Goal: Task Accomplishment & Management: Complete application form

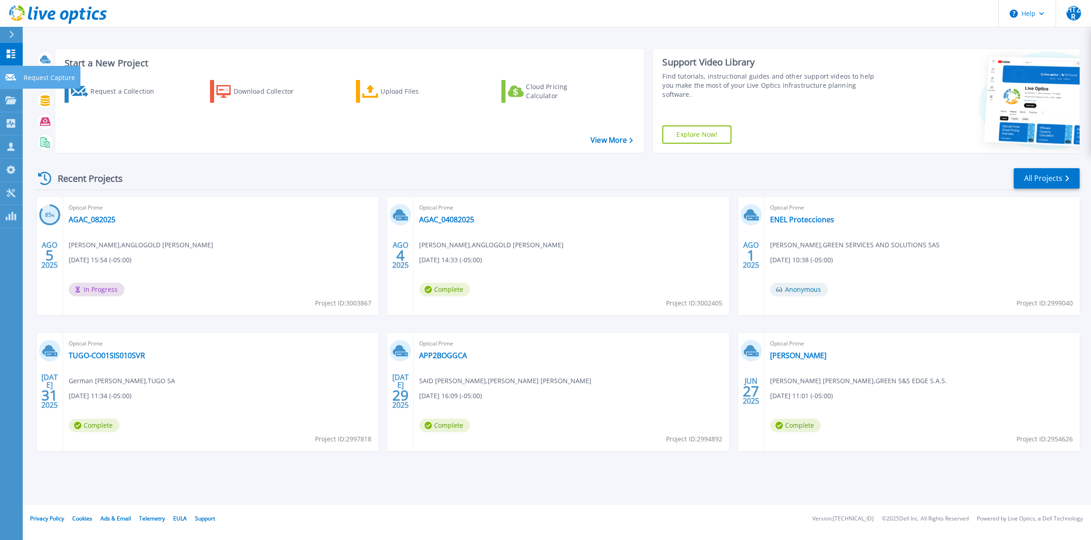
click at [13, 78] on icon at bounding box center [10, 77] width 11 height 7
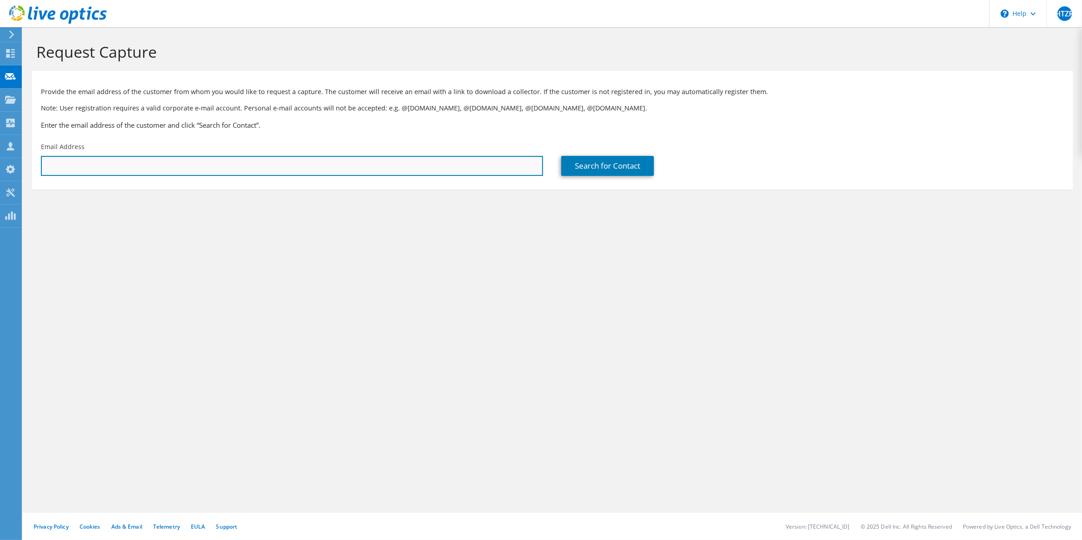
click at [351, 165] on input "text" at bounding box center [292, 166] width 502 height 20
paste input "[PERSON_NAME][EMAIL_ADDRESS][PERSON_NAME][DOMAIN_NAME]"
type input "[PERSON_NAME][EMAIL_ADDRESS][PERSON_NAME][DOMAIN_NAME]"
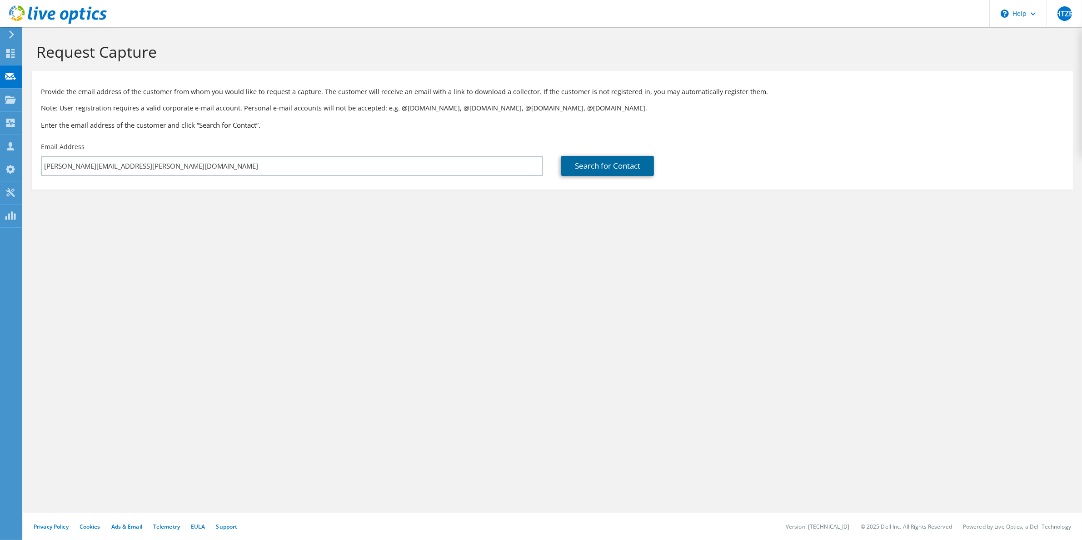
click at [616, 157] on link "Search for Contact" at bounding box center [607, 166] width 93 height 20
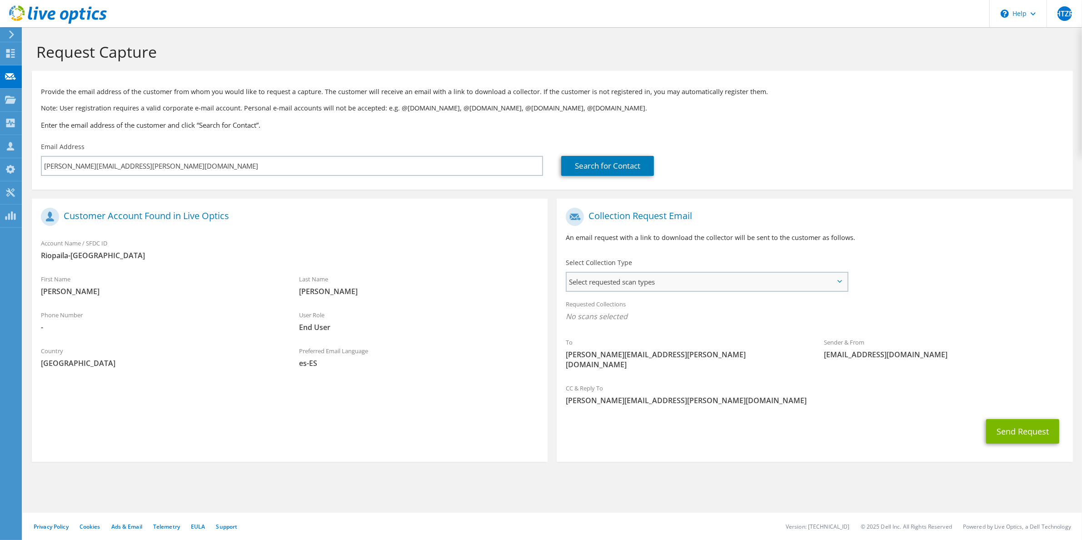
click at [769, 285] on span "Select requested scan types" at bounding box center [707, 282] width 280 height 18
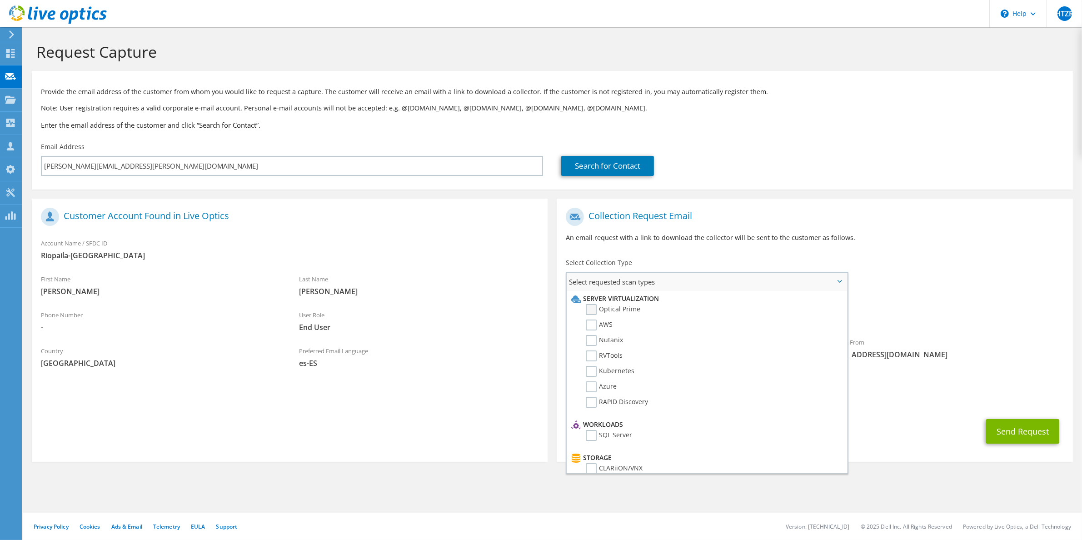
click at [600, 309] on label "Optical Prime" at bounding box center [613, 309] width 55 height 11
click at [0, 0] on input "Optical Prime" at bounding box center [0, 0] width 0 height 0
click at [977, 456] on div "Collection Request Email An email request with a link to download the collector…" at bounding box center [814, 334] width 525 height 270
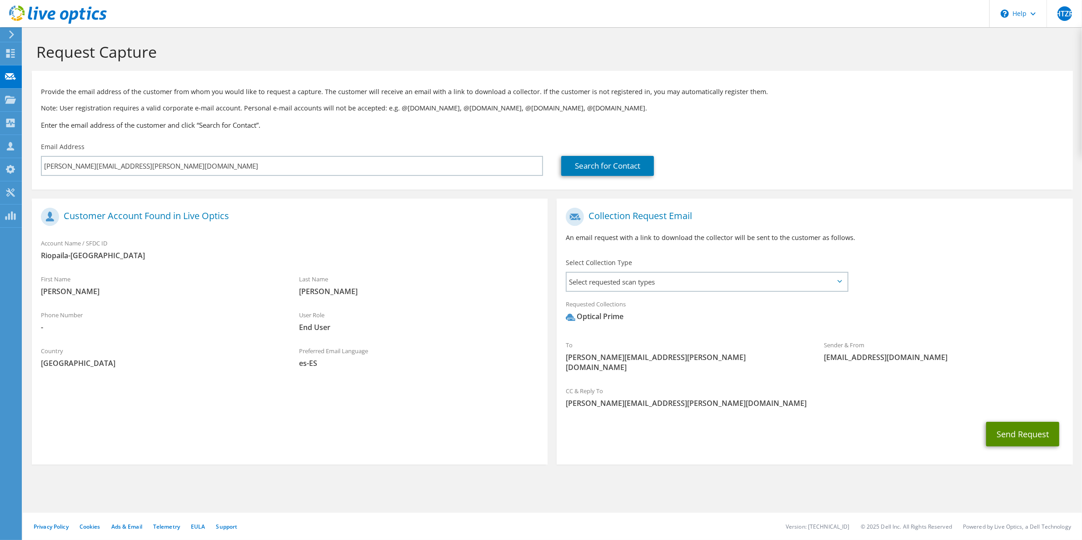
click at [1025, 425] on button "Send Request" at bounding box center [1022, 434] width 73 height 25
click at [671, 269] on div "Select Collection Type Select requested scan types Server Virtualization Optica…" at bounding box center [707, 274] width 283 height 32
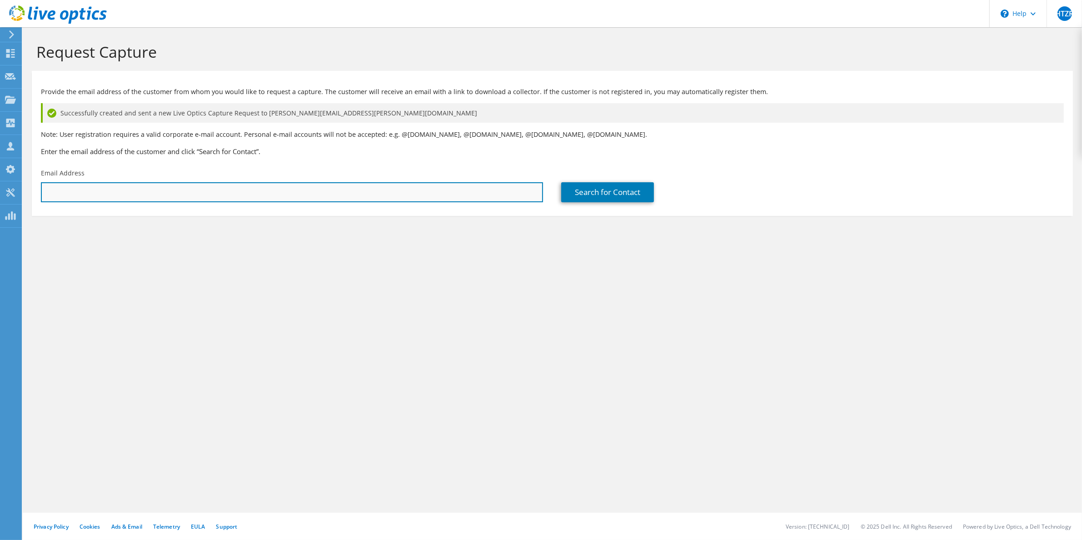
click at [80, 197] on input "text" at bounding box center [292, 192] width 502 height 20
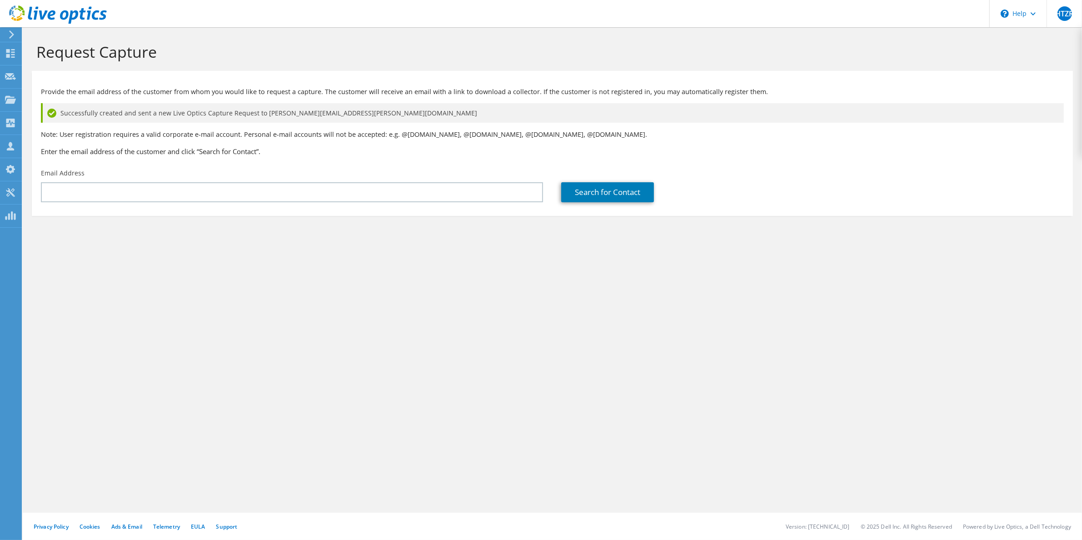
drag, startPoint x: 80, startPoint y: 197, endPoint x: 324, endPoint y: 180, distance: 244.6
click at [324, 180] on div "Email Address" at bounding box center [292, 185] width 520 height 43
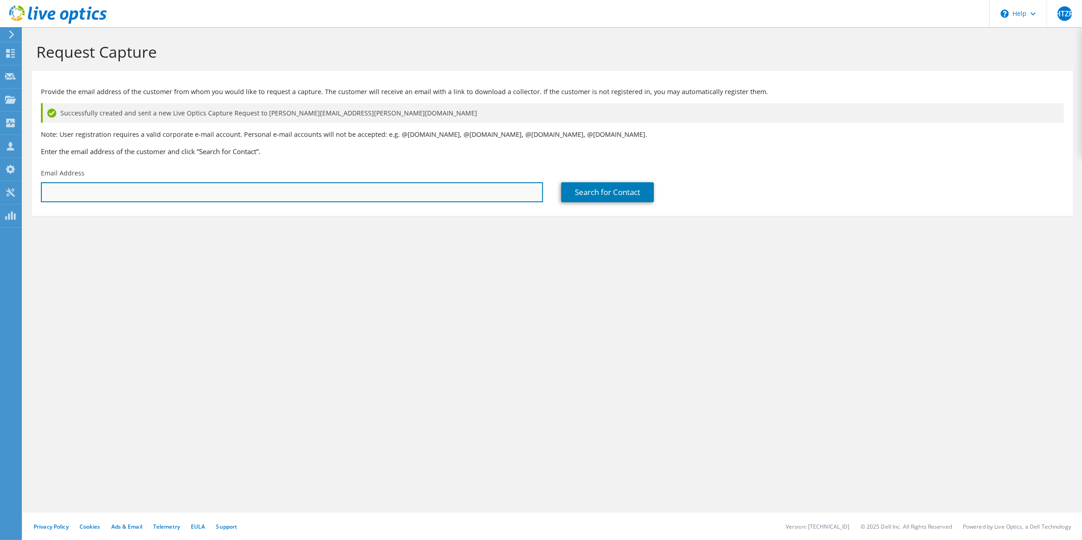
drag, startPoint x: 324, startPoint y: 198, endPoint x: 316, endPoint y: 197, distance: 7.8
click at [324, 198] on input "text" at bounding box center [292, 192] width 502 height 20
type input "adiela.ortiz@riopaila-castilla.com"
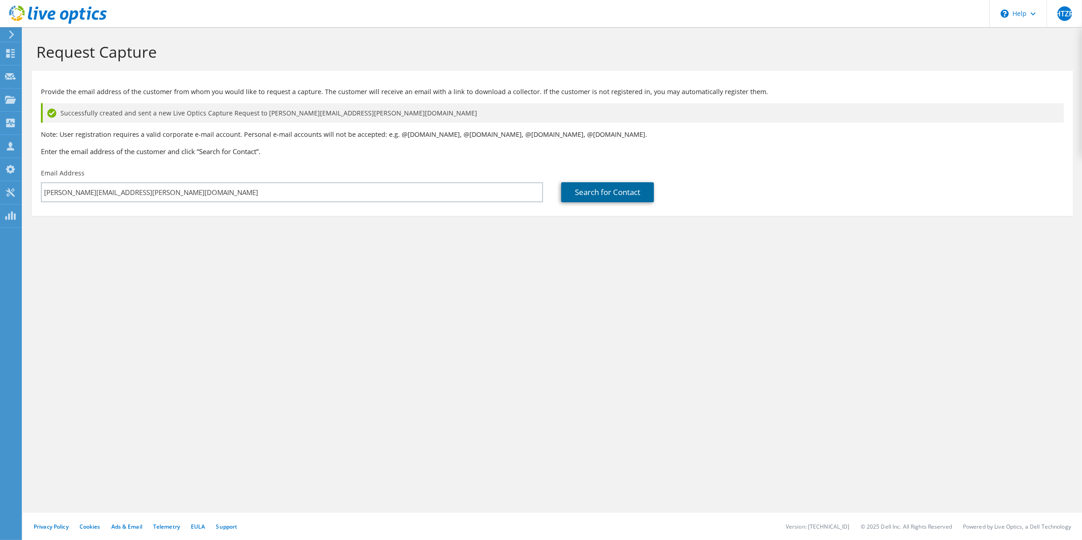
click at [608, 186] on link "Search for Contact" at bounding box center [607, 192] width 93 height 20
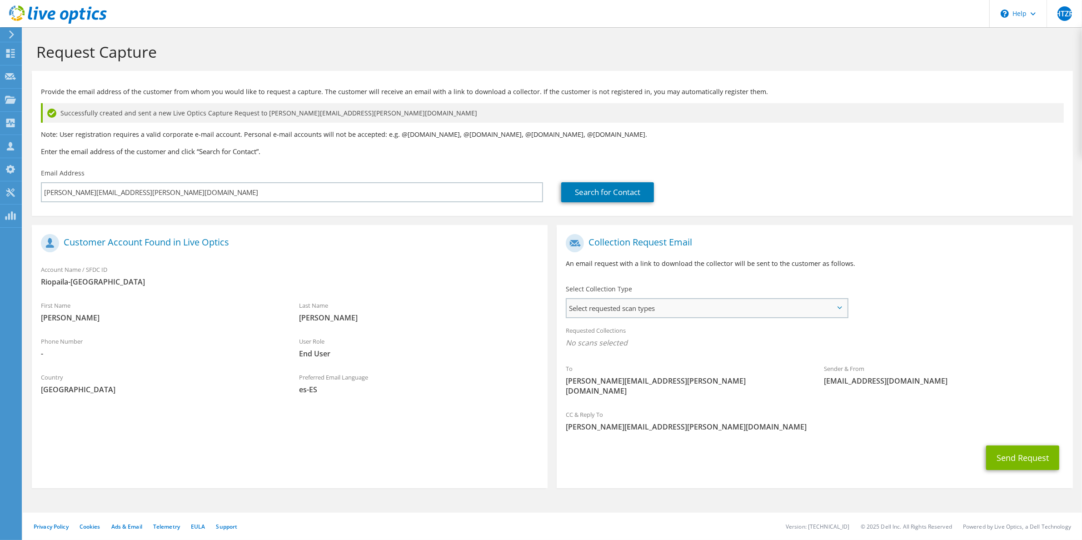
click at [641, 309] on span "Select requested scan types" at bounding box center [707, 308] width 280 height 18
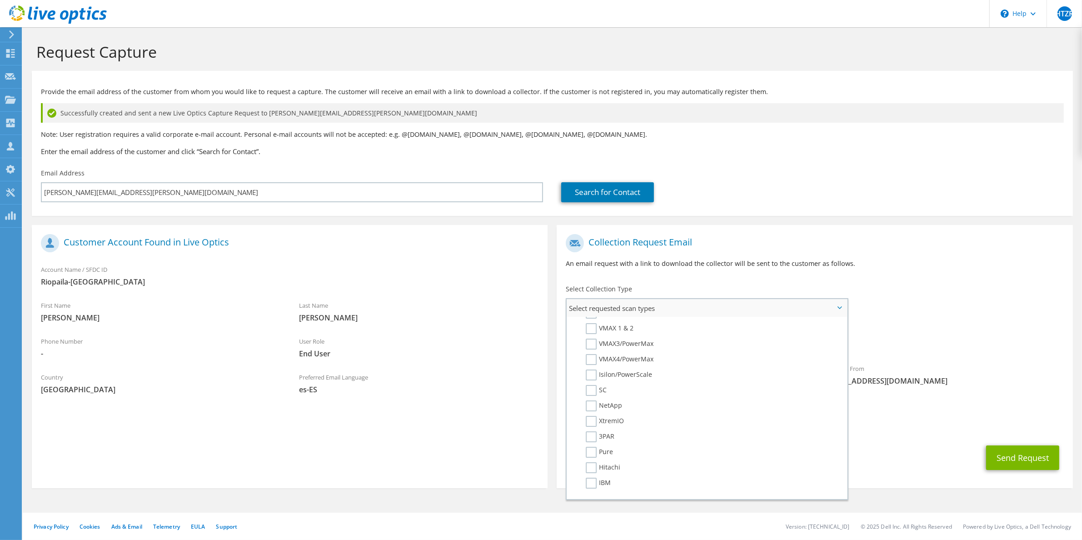
scroll to position [227, 0]
